Goal: Go to known website: Access a specific website the user already knows

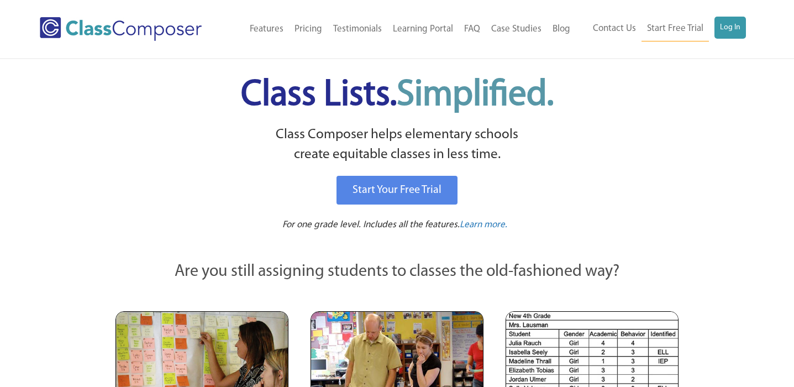
click at [728, 30] on link "Log In" at bounding box center [729, 28] width 31 height 22
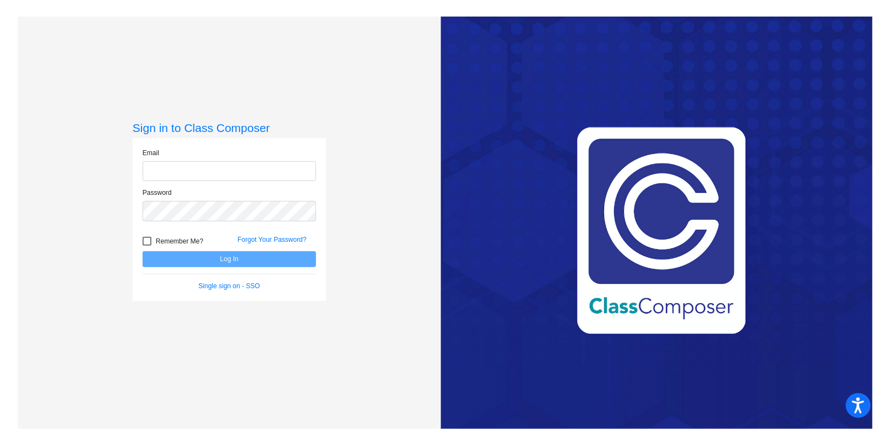
type input "[PERSON_NAME][EMAIL_ADDRESS][DOMAIN_NAME]"
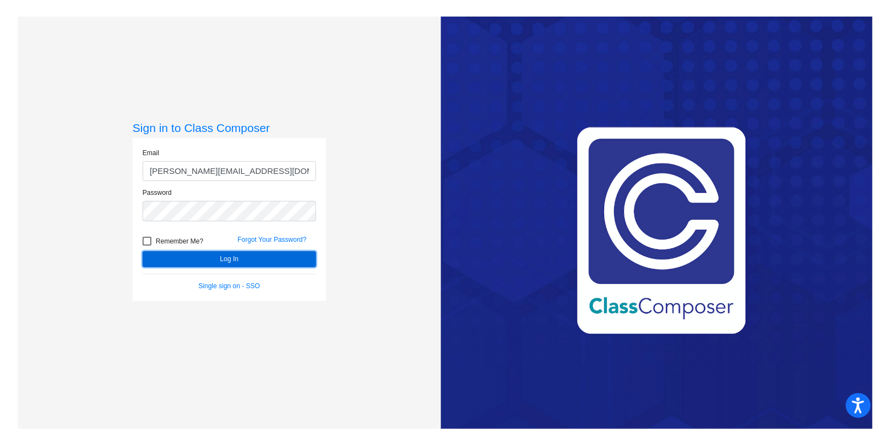
click at [277, 262] on button "Log In" at bounding box center [230, 259] width 174 height 16
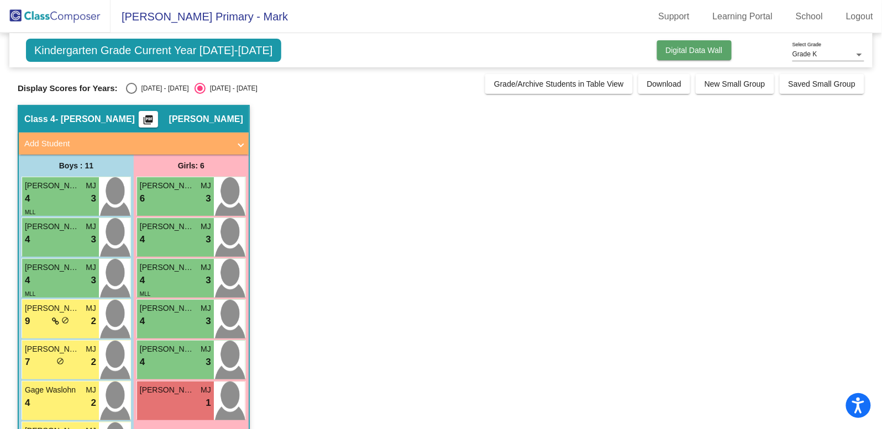
click at [707, 49] on span "Digital Data Wall" at bounding box center [694, 50] width 57 height 9
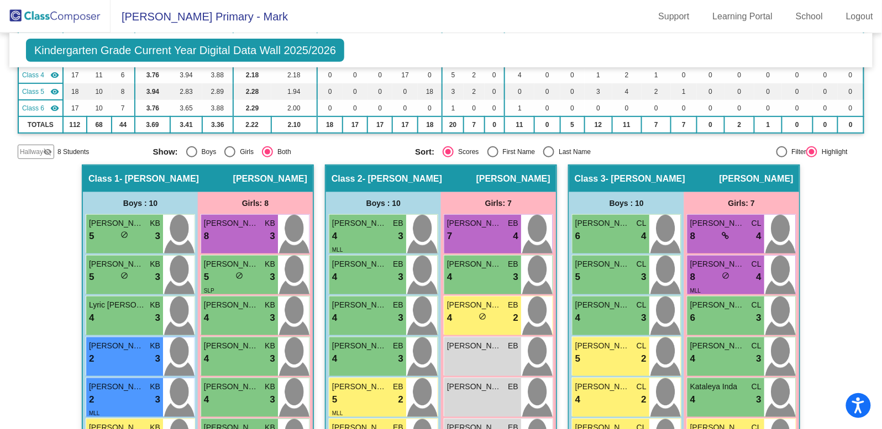
scroll to position [148, 0]
